Goal: Task Accomplishment & Management: Use online tool/utility

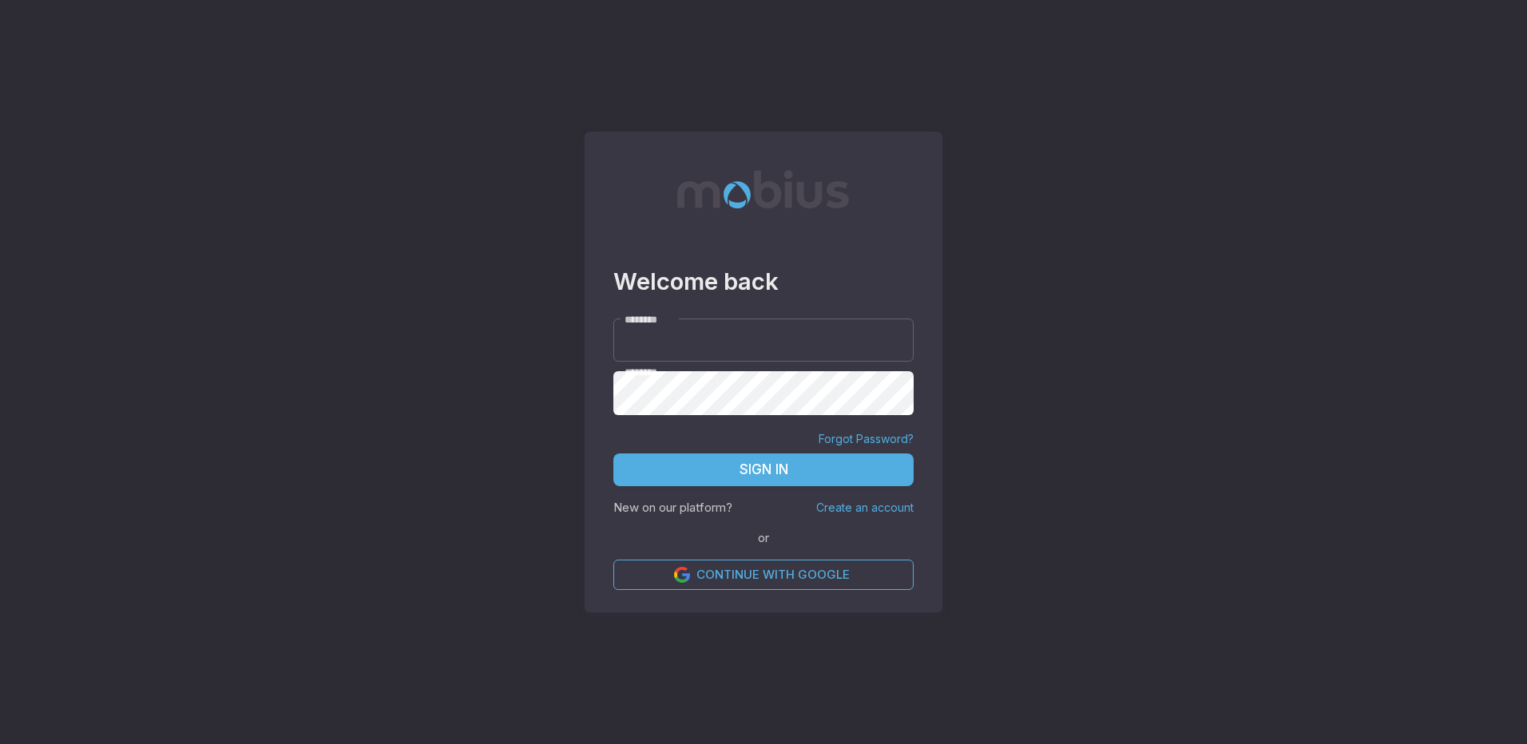
type input "*****"
click at [766, 480] on button "Sign In" at bounding box center [763, 471] width 300 height 34
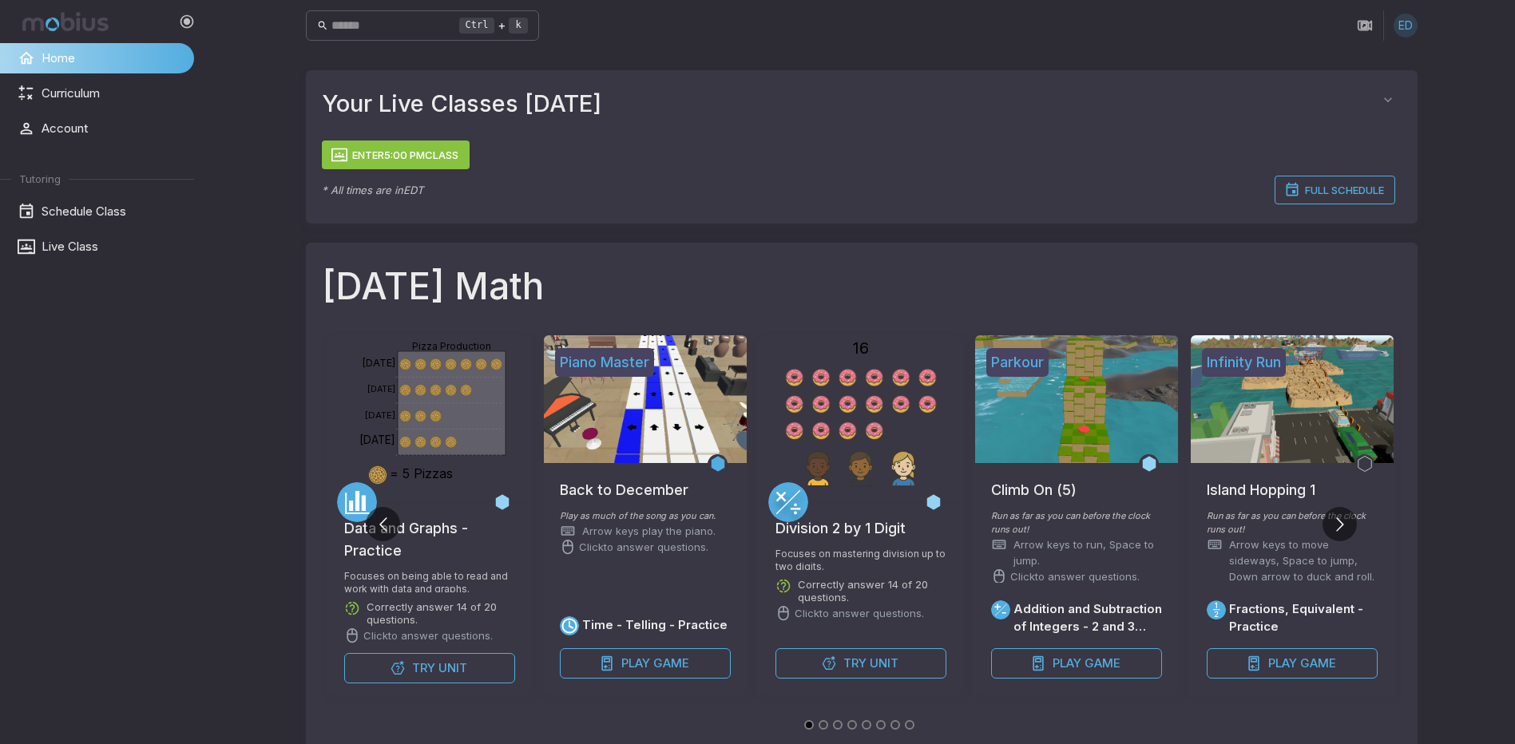
click at [400, 149] on button "Enter 5:00 PM Class" at bounding box center [396, 155] width 148 height 29
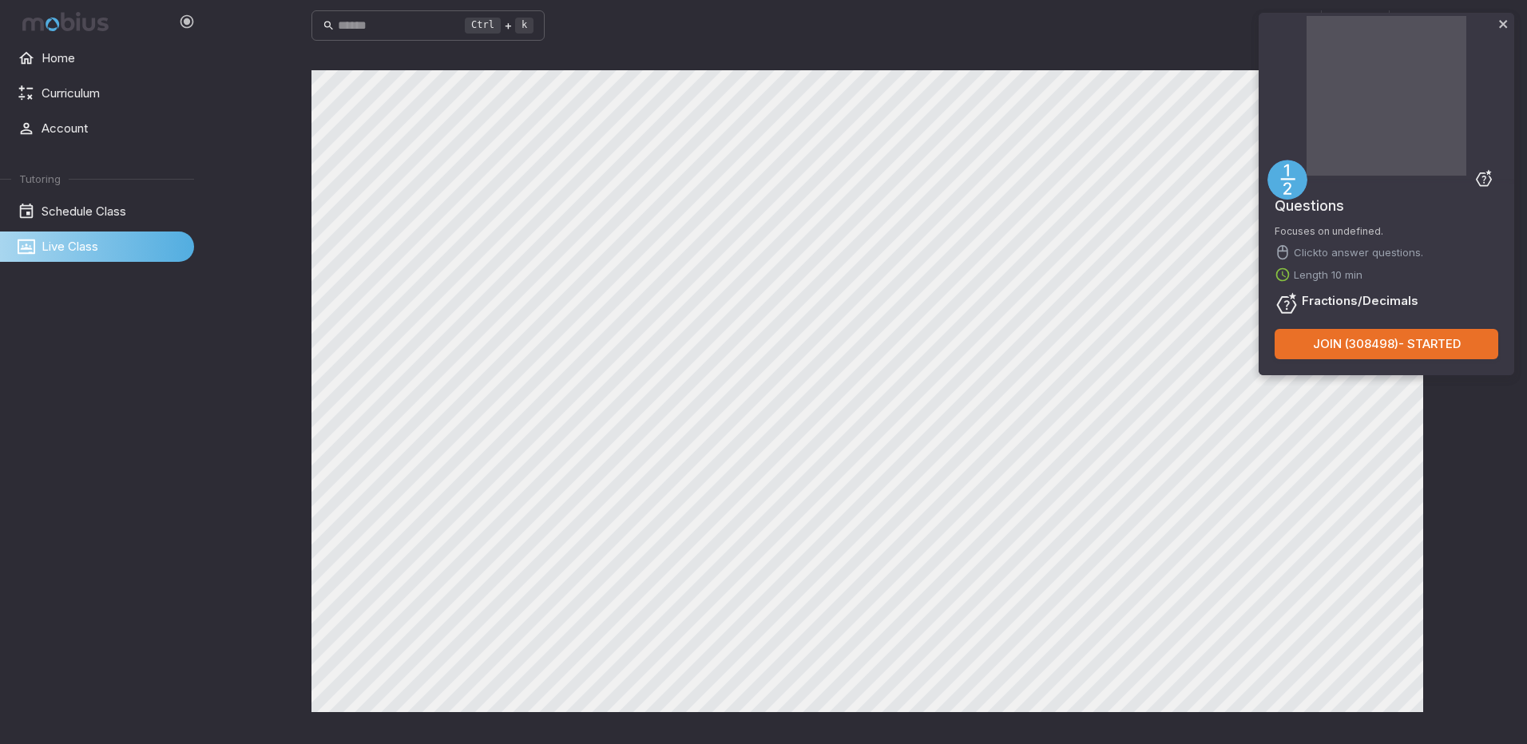
click at [1337, 355] on button "Join ( 308498 ) - Started" at bounding box center [1386, 344] width 224 height 30
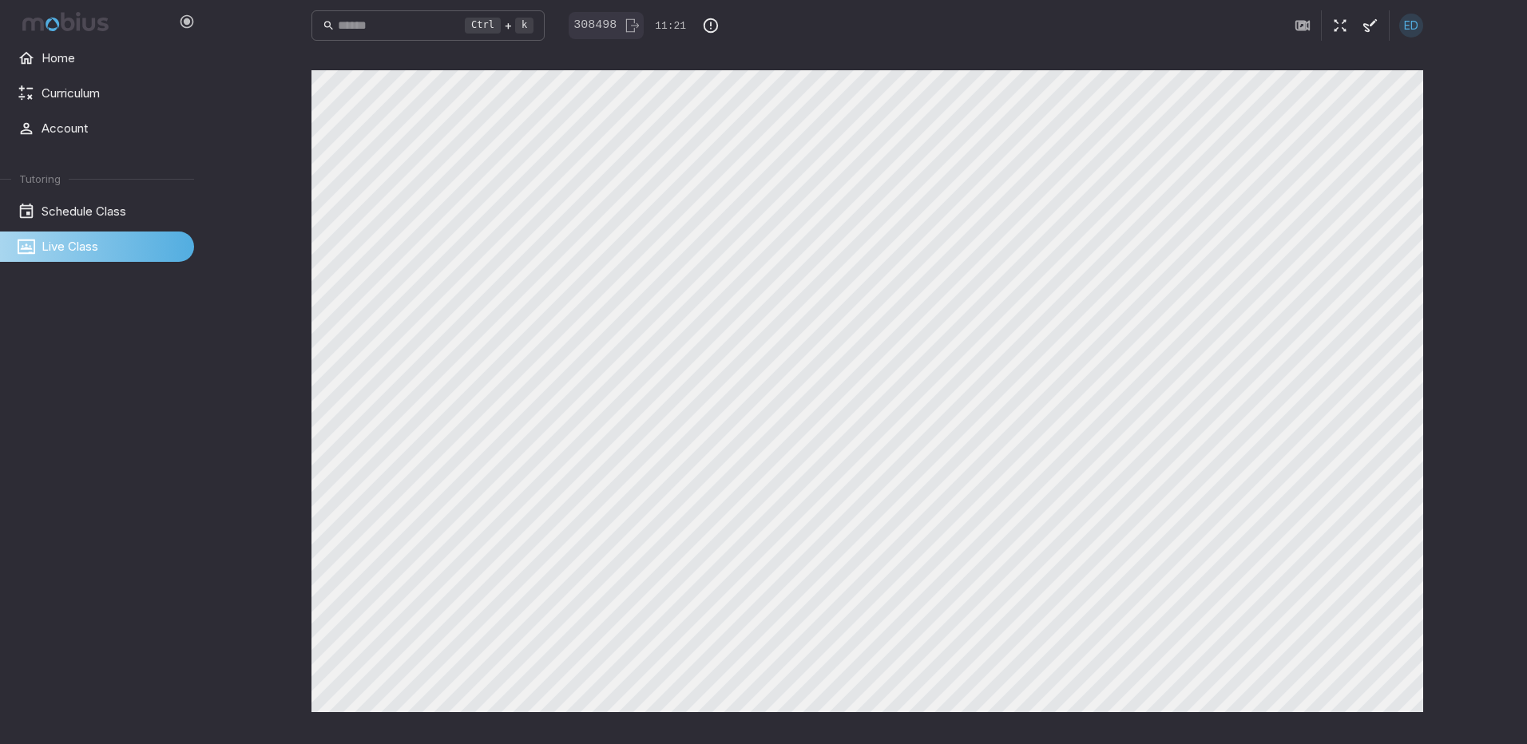
click at [924, 727] on main "Canvas actions 100 % Exit zen mode" at bounding box center [867, 397] width 1150 height 693
click at [0, 0] on html "Home Curriculum Account Tutoring Schedule Class Live Class Ctrl + k ​ ED Canvas…" at bounding box center [763, 372] width 1527 height 744
click at [222, 117] on div "Ctrl + k ​ ED Canvas actions 100 % Exit zen mode" at bounding box center [867, 372] width 1319 height 744
click at [42, 241] on div "Home Curriculum Account Tutoring Schedule Class Live Class Ctrl + k ​ ED Canvas…" at bounding box center [763, 372] width 1527 height 744
click at [1485, 440] on div "Ctrl + k ​ ED Canvas actions 100 % Exit zen mode" at bounding box center [867, 372] width 1319 height 744
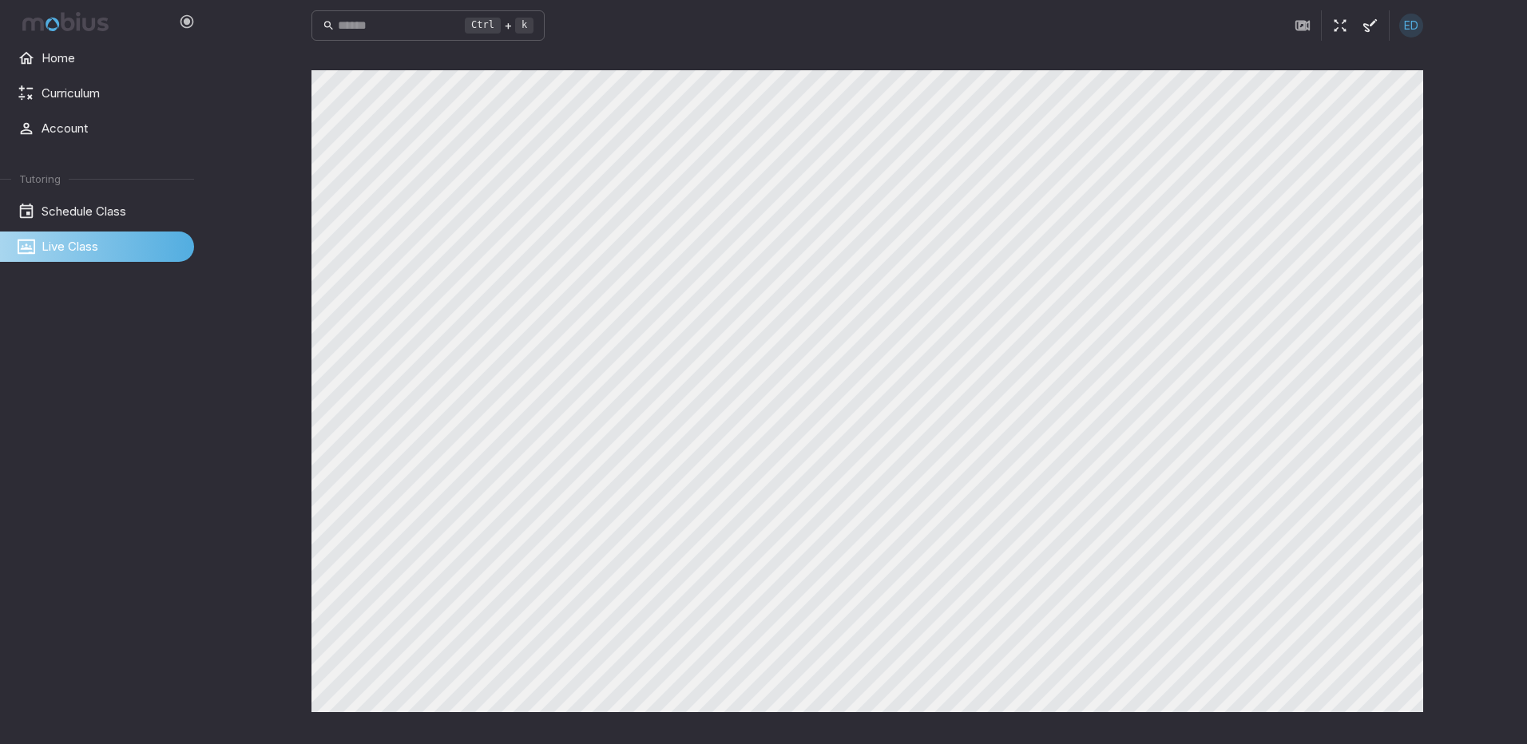
click at [1483, 469] on div "Ctrl + k ​ ED Canvas actions 100 % Exit zen mode" at bounding box center [867, 372] width 1319 height 744
click at [1329, 734] on main "Canvas actions 100 % Exit zen mode" at bounding box center [867, 397] width 1150 height 693
click at [859, 664] on main "Canvas actions 100 % Exit zen mode" at bounding box center [867, 397] width 1150 height 693
click at [945, 716] on div "Canvas actions 100 % Exit zen mode" at bounding box center [866, 397] width 1111 height 655
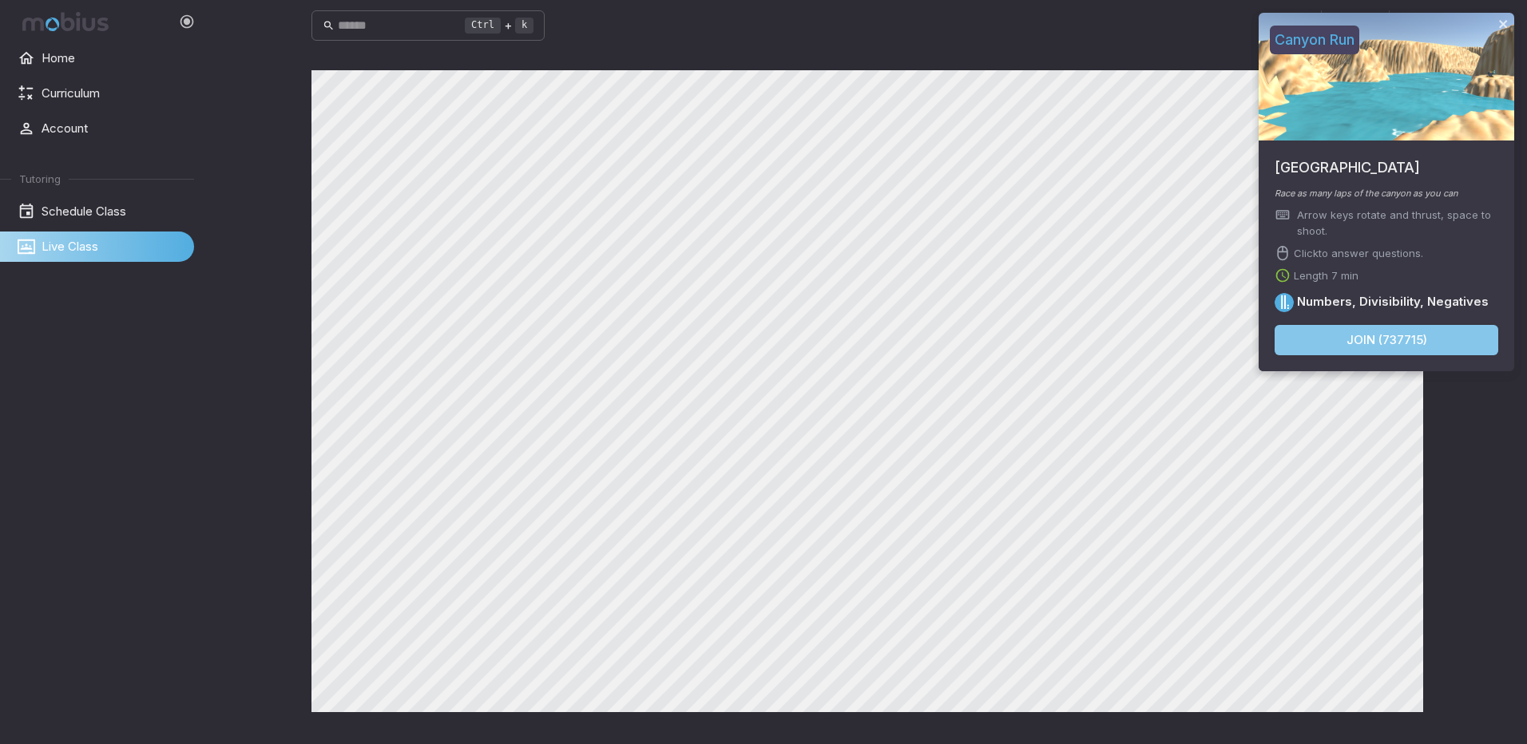
click at [1353, 347] on button "Join ( 737715 )" at bounding box center [1386, 340] width 224 height 30
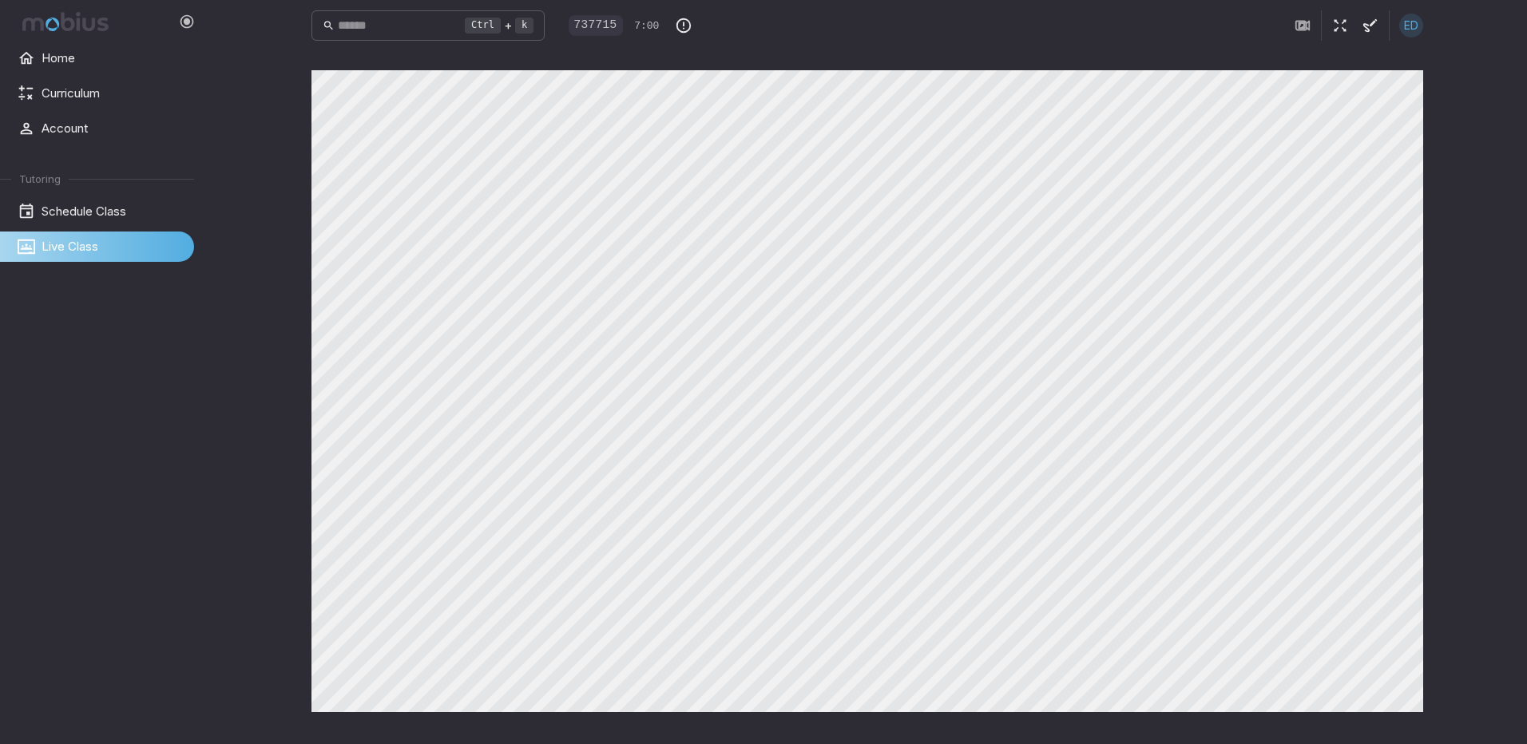
click at [1332, 14] on button "button" at bounding box center [1340, 25] width 30 height 30
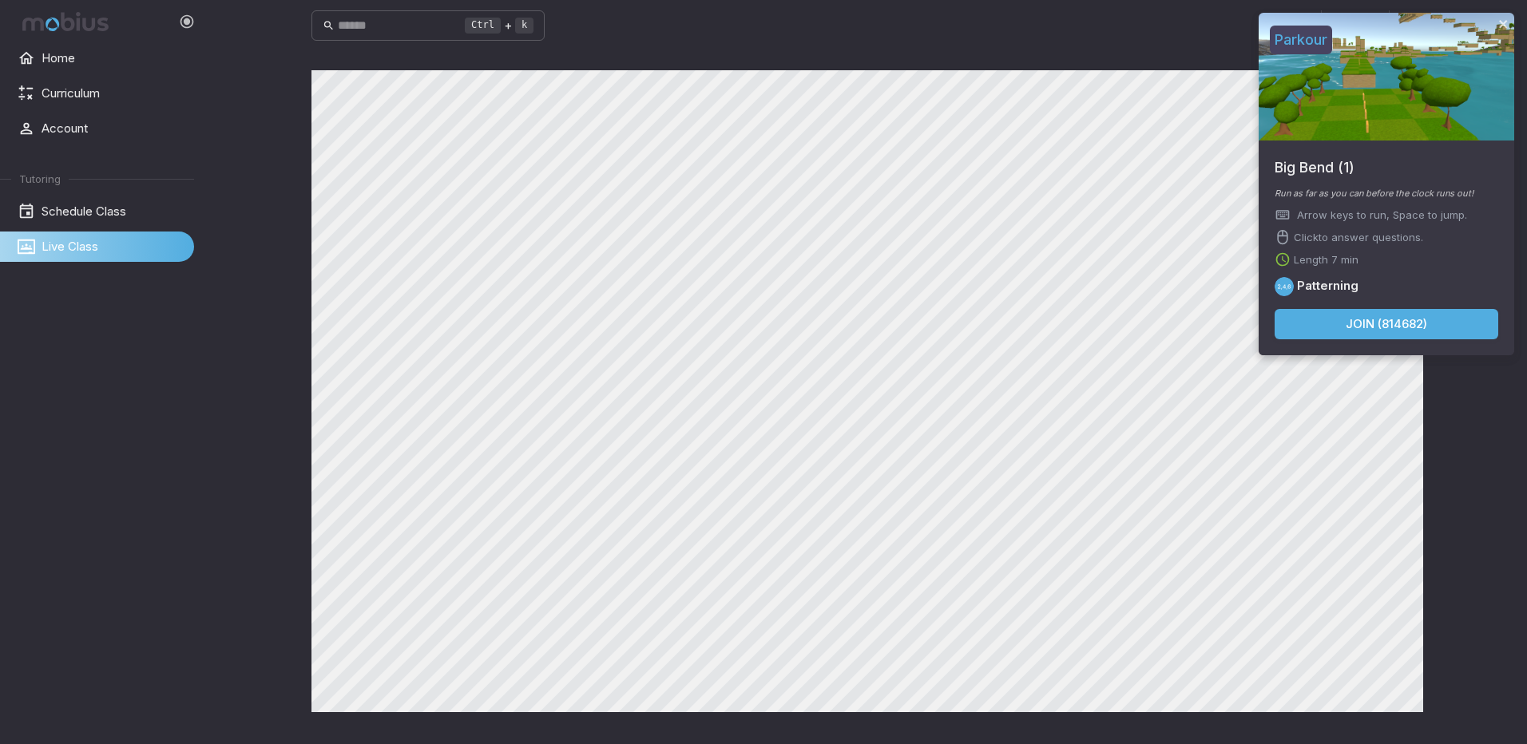
click at [1396, 311] on button "Join ( 814682 )" at bounding box center [1386, 324] width 224 height 30
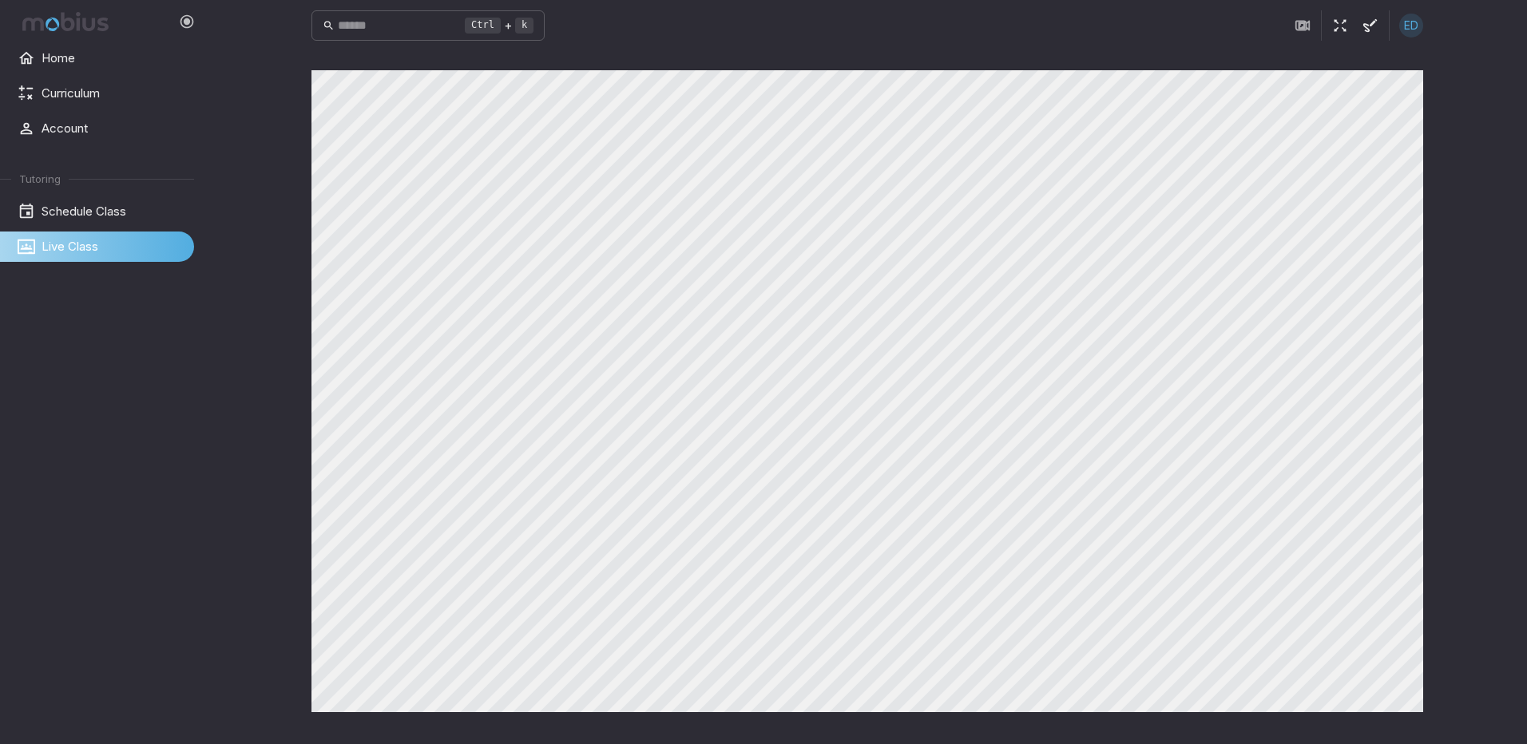
click at [1338, 25] on icon "button" at bounding box center [1340, 26] width 18 height 18
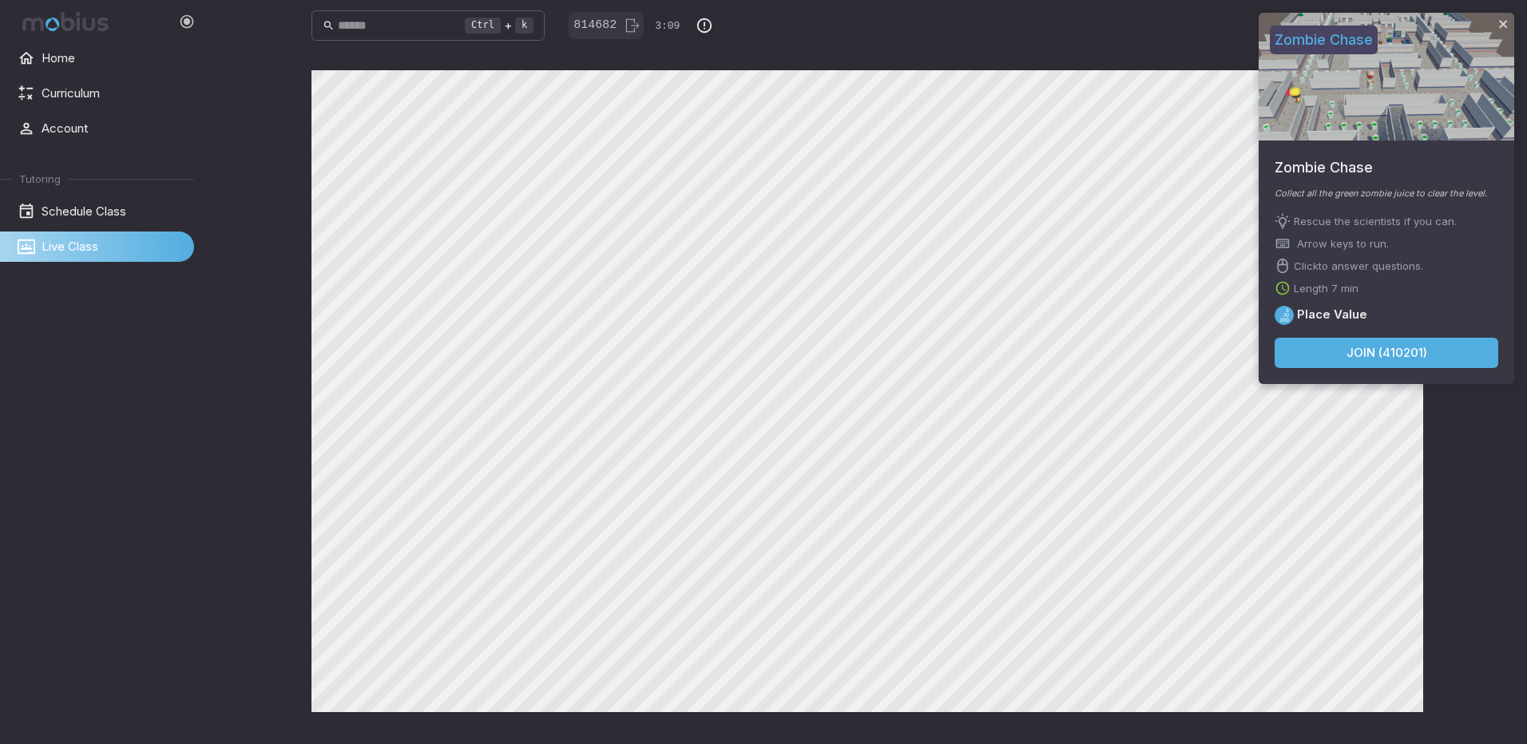
click at [1400, 355] on button "Join ( 410201 )" at bounding box center [1386, 353] width 224 height 30
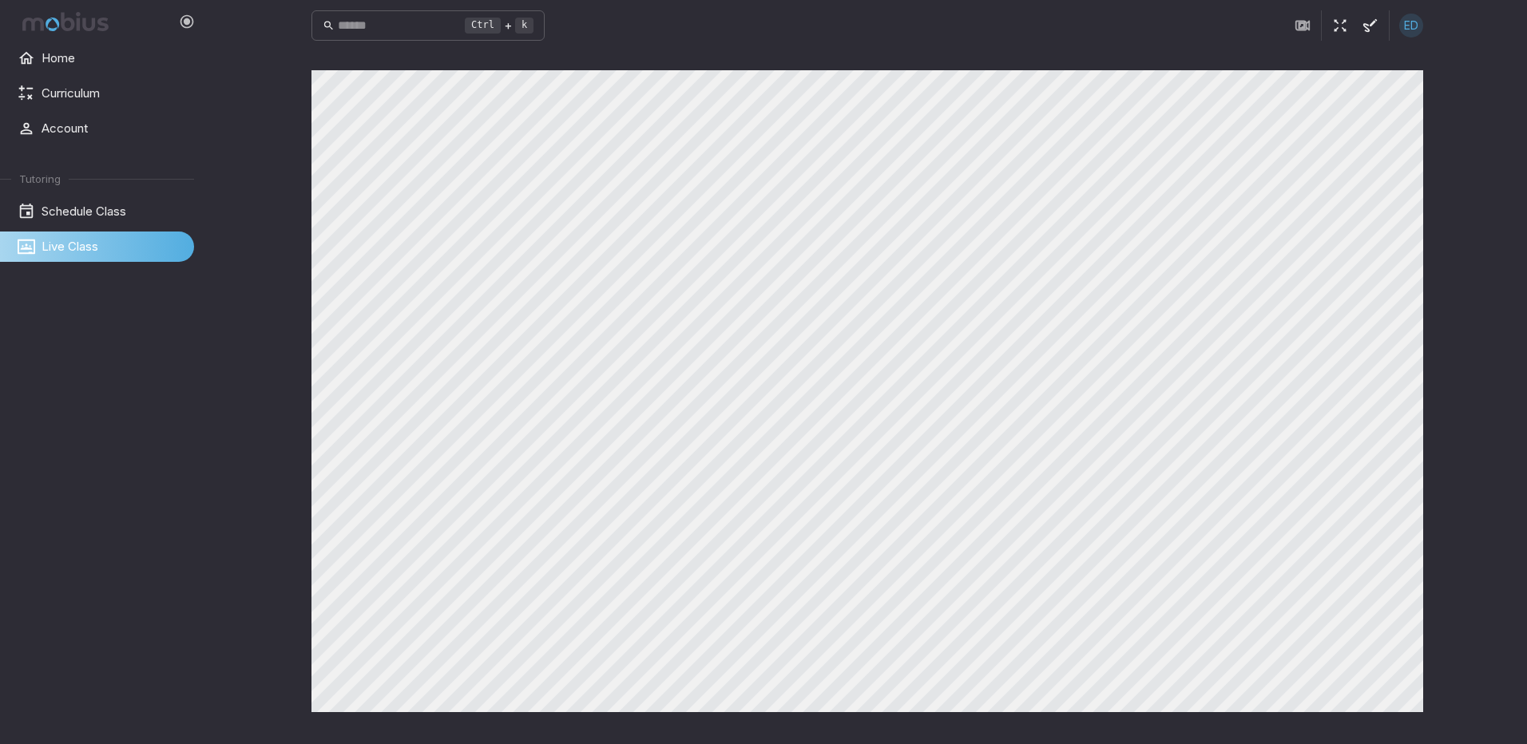
click at [1395, 357] on div "Zombie Chase Zombie Chase Collect all the green zombie juice to clear the level…" at bounding box center [1385, 205] width 255 height 384
